Goal: Navigation & Orientation: Find specific page/section

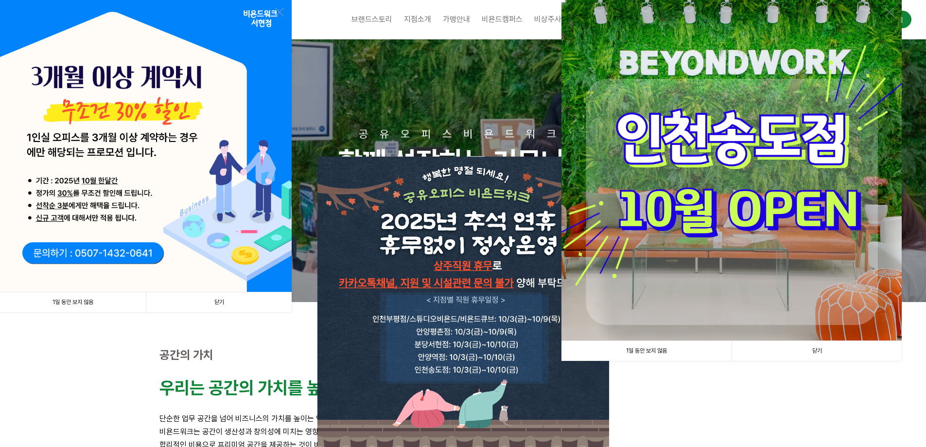
drag, startPoint x: 90, startPoint y: 298, endPoint x: 114, endPoint y: 298, distance: 23.8
click at [91, 297] on link "1일 동안 보지 않음" at bounding box center [73, 302] width 146 height 20
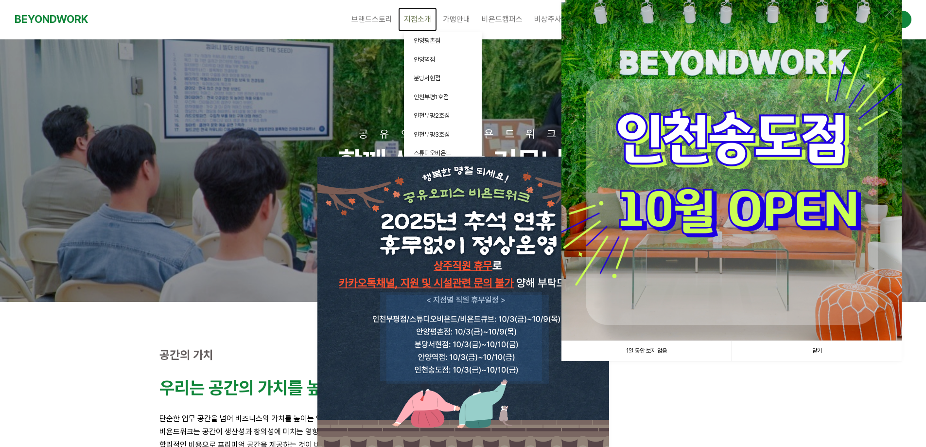
click at [425, 20] on span "지점소개" at bounding box center [417, 19] width 27 height 9
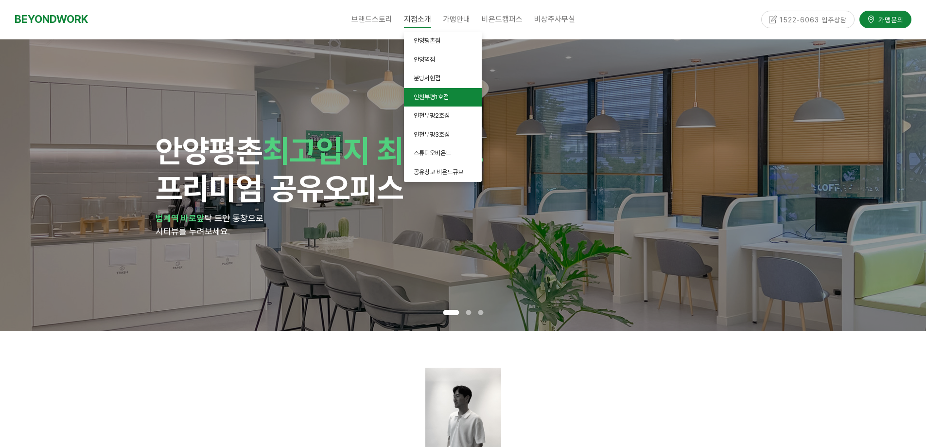
click at [452, 102] on link "인천부평1호점" at bounding box center [443, 97] width 78 height 19
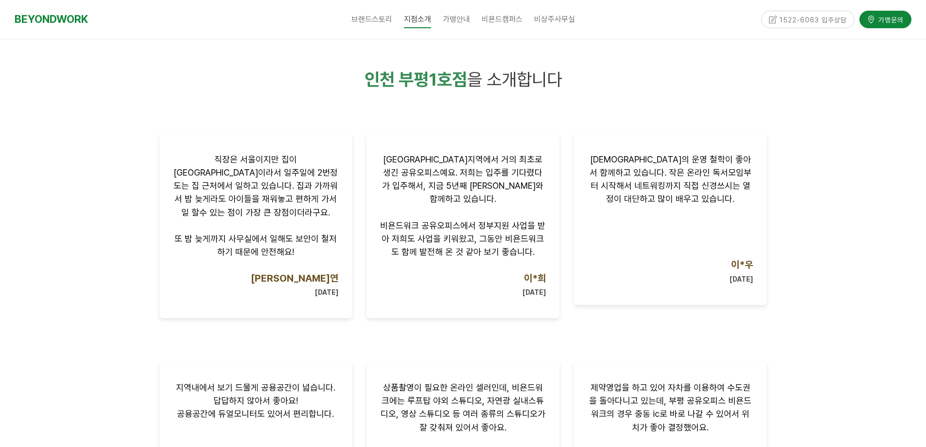
scroll to position [576, 0]
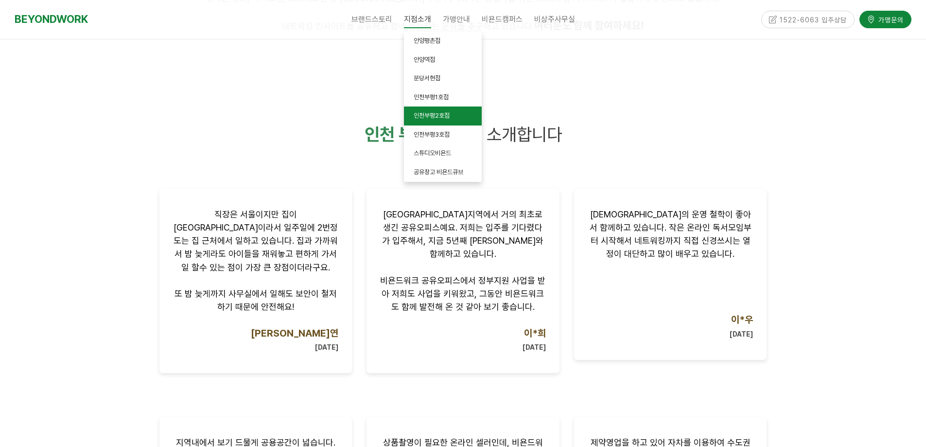
click at [448, 113] on span "인천부평2호점" at bounding box center [432, 115] width 36 height 7
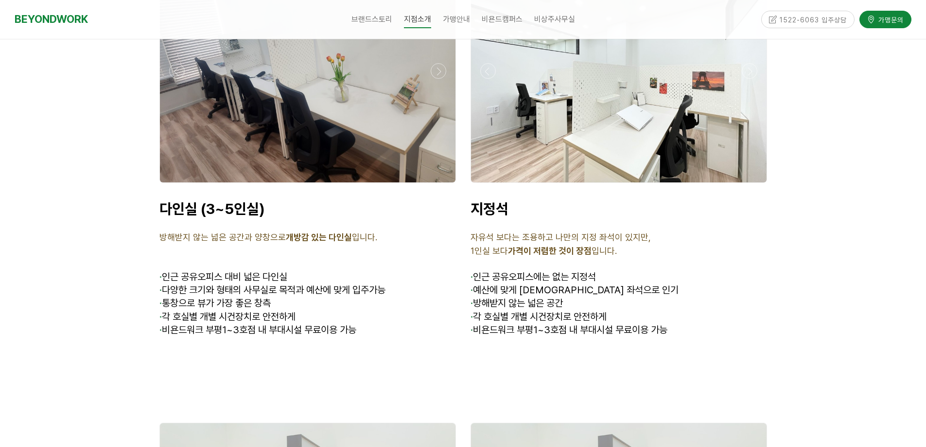
scroll to position [2851, 0]
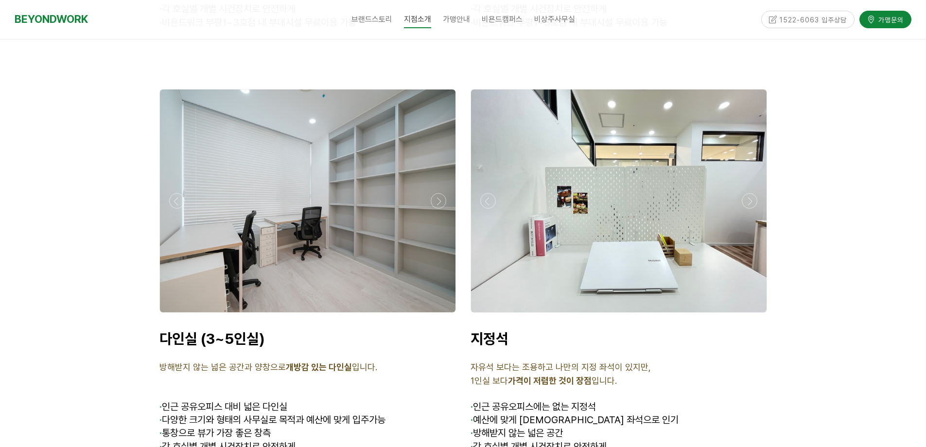
click at [437, 315] on div at bounding box center [307, 315] width 301 height 0
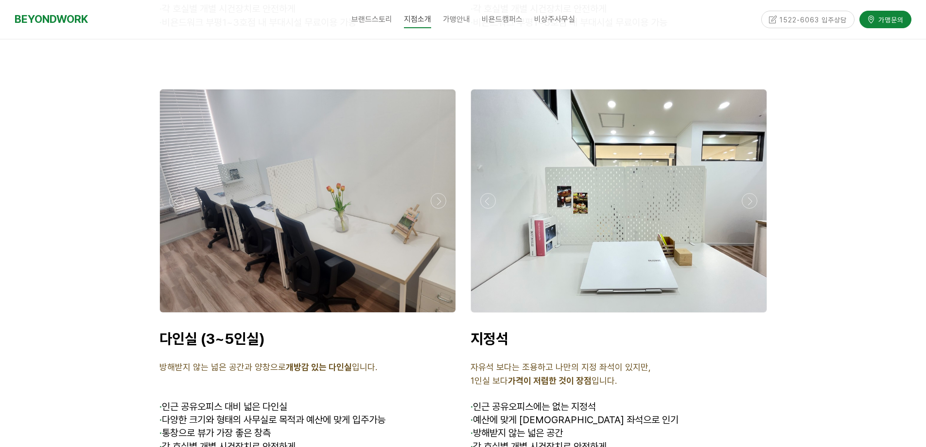
click at [437, 315] on div at bounding box center [307, 315] width 301 height 0
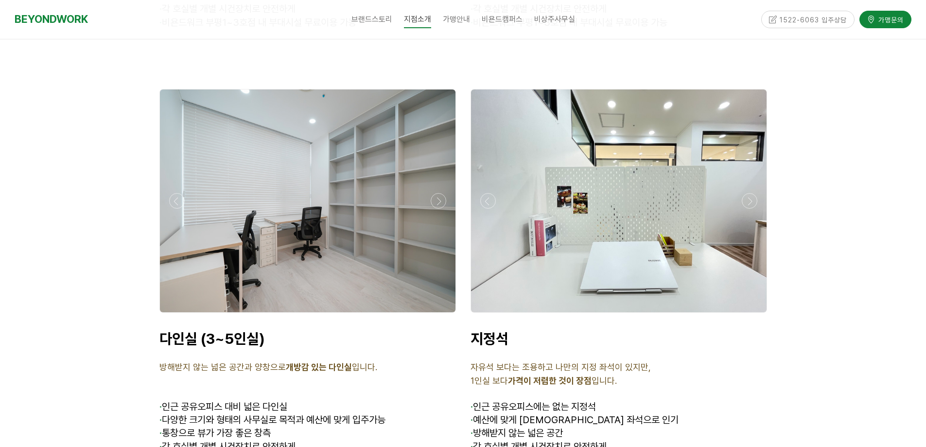
click at [437, 315] on div at bounding box center [307, 315] width 301 height 0
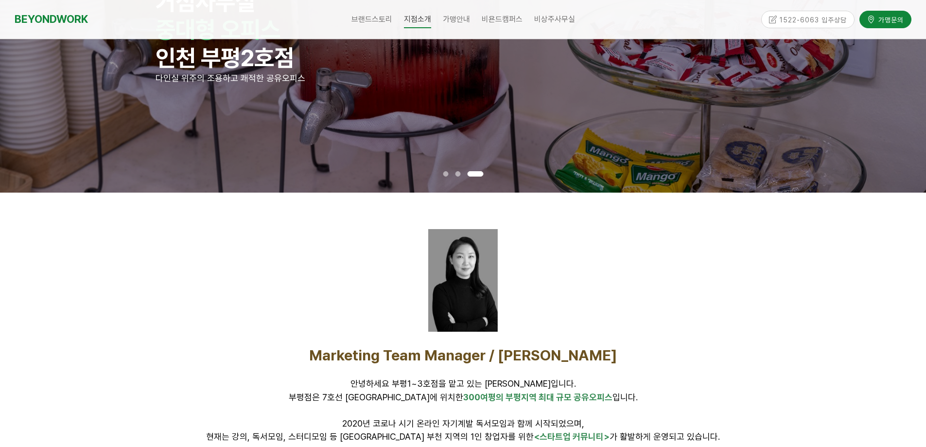
scroll to position [0, 0]
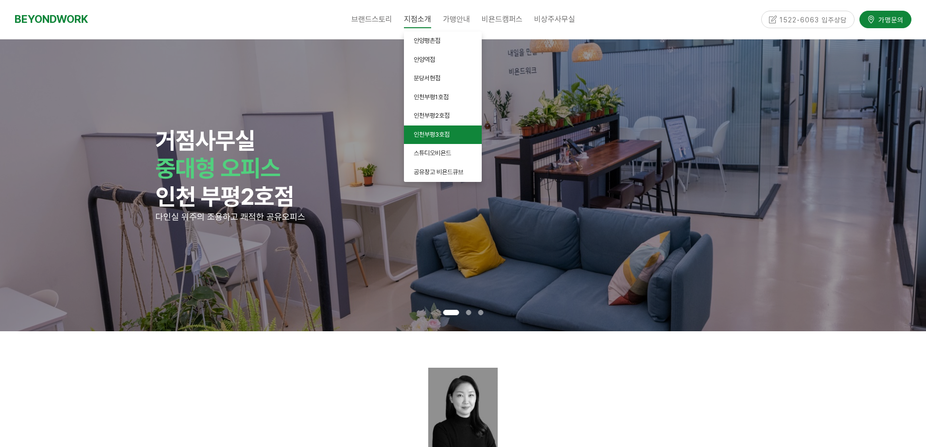
click at [448, 137] on span "인천부평3호점" at bounding box center [432, 134] width 36 height 7
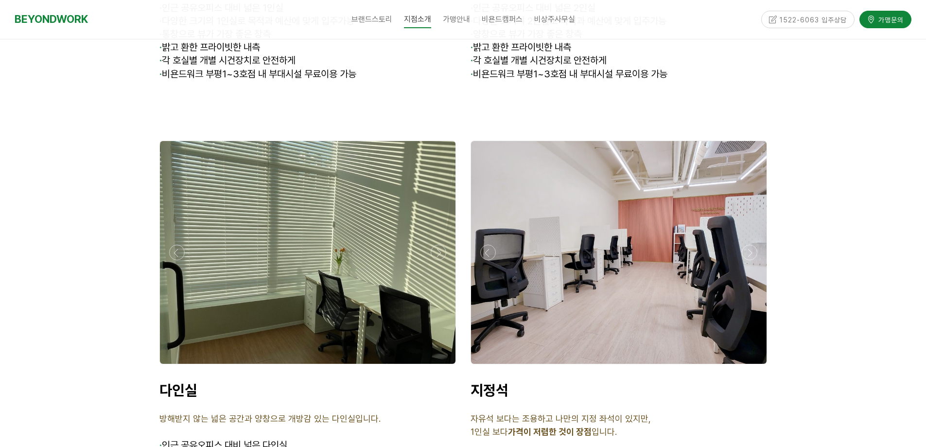
scroll to position [2758, 0]
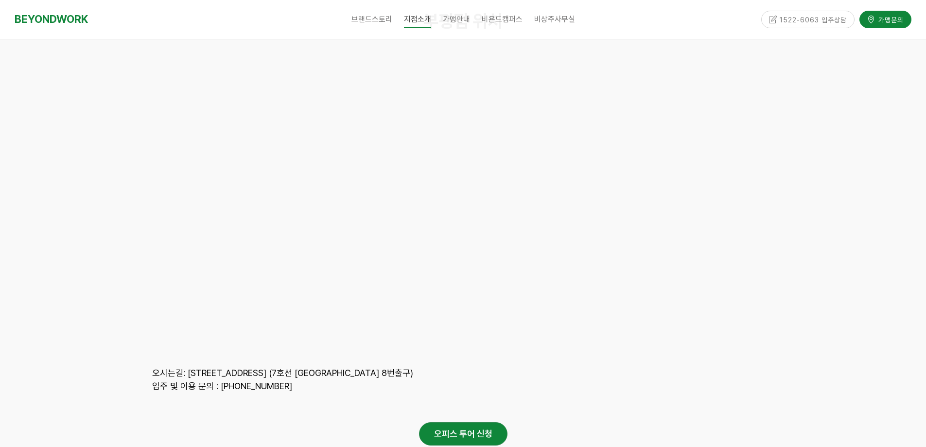
drag, startPoint x: 933, startPoint y: 30, endPoint x: 931, endPoint y: 397, distance: 366.9
